Goal: Information Seeking & Learning: Find specific page/section

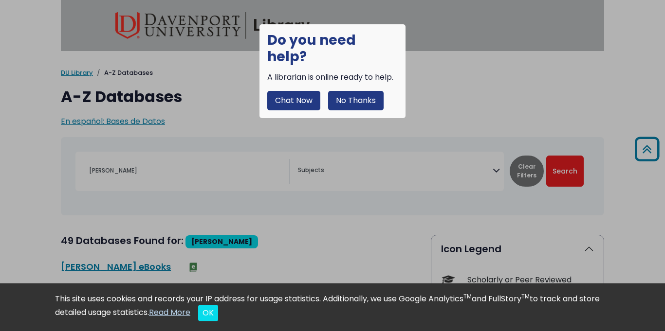
select select "Database Subject Filter"
click at [346, 93] on button "No Thanks" at bounding box center [355, 100] width 55 height 19
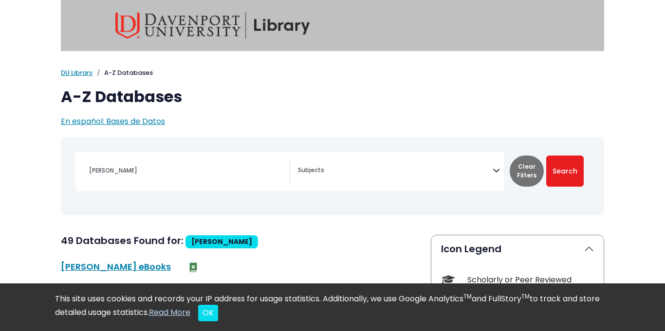
click at [18, 10] on header at bounding box center [332, 25] width 665 height 51
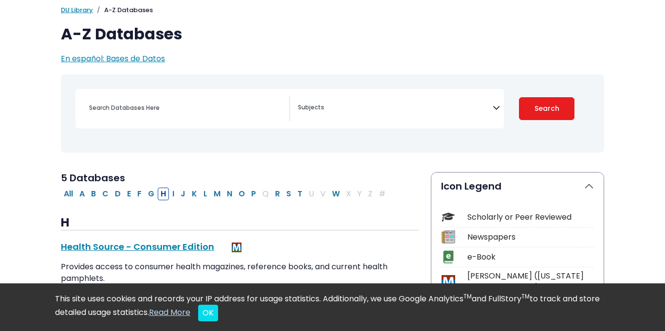
scroll to position [80, 0]
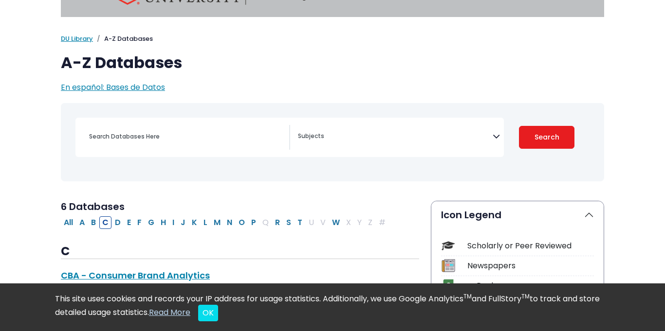
select select "Database Subject Filter"
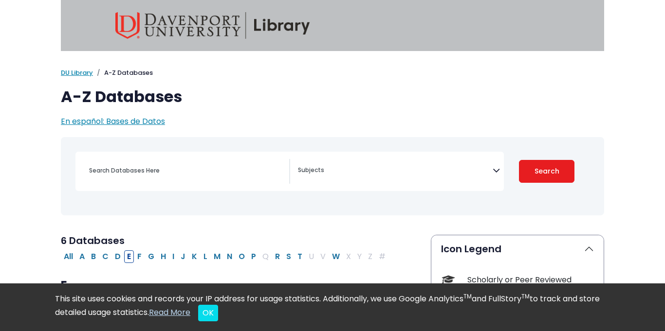
click at [204, 30] on img at bounding box center [212, 25] width 195 height 27
select select "Database Subject Filter"
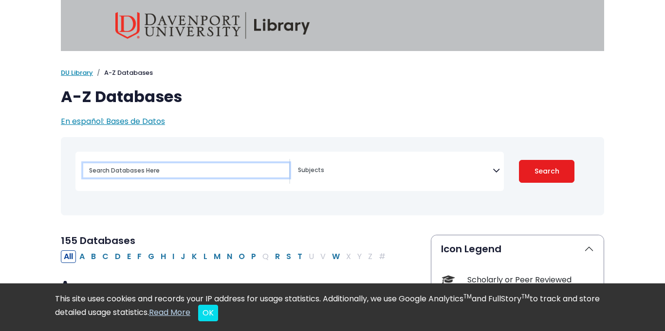
click at [157, 172] on input "Search database by title or keyword" at bounding box center [186, 170] width 206 height 14
type input "non-verbal communication"
click at [519, 160] on button "Search" at bounding box center [546, 171] width 55 height 23
select select "Database Subject Filter"
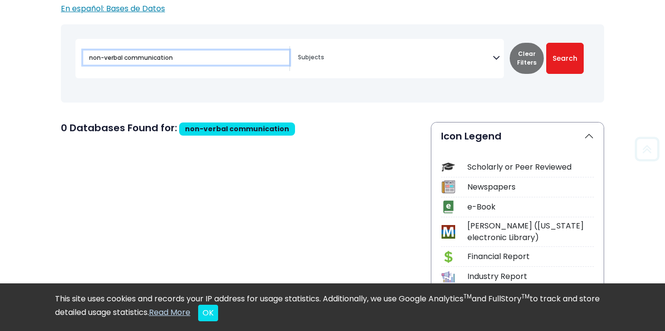
scroll to position [113, 0]
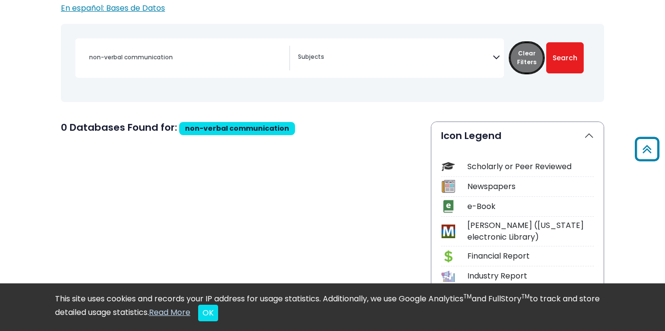
click at [533, 61] on button "Clear Filters" at bounding box center [526, 57] width 34 height 31
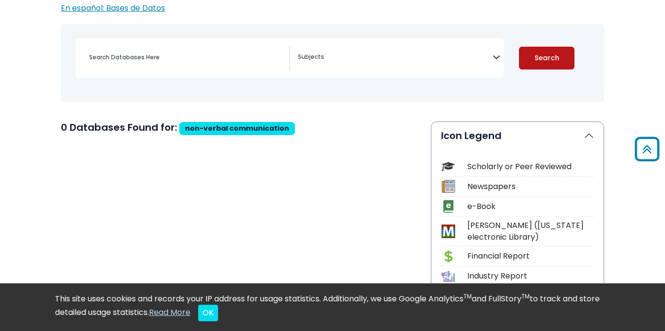
select select "Database Subject Filter"
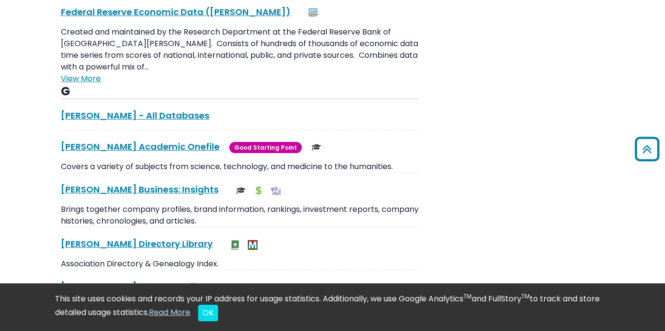
scroll to position [1827, 0]
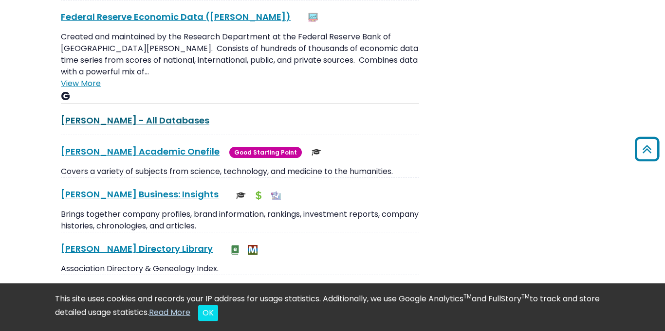
click at [139, 114] on link "[PERSON_NAME] - All Databases This link opens in a new window" at bounding box center [135, 120] width 148 height 12
